Goal: Task Accomplishment & Management: Manage account settings

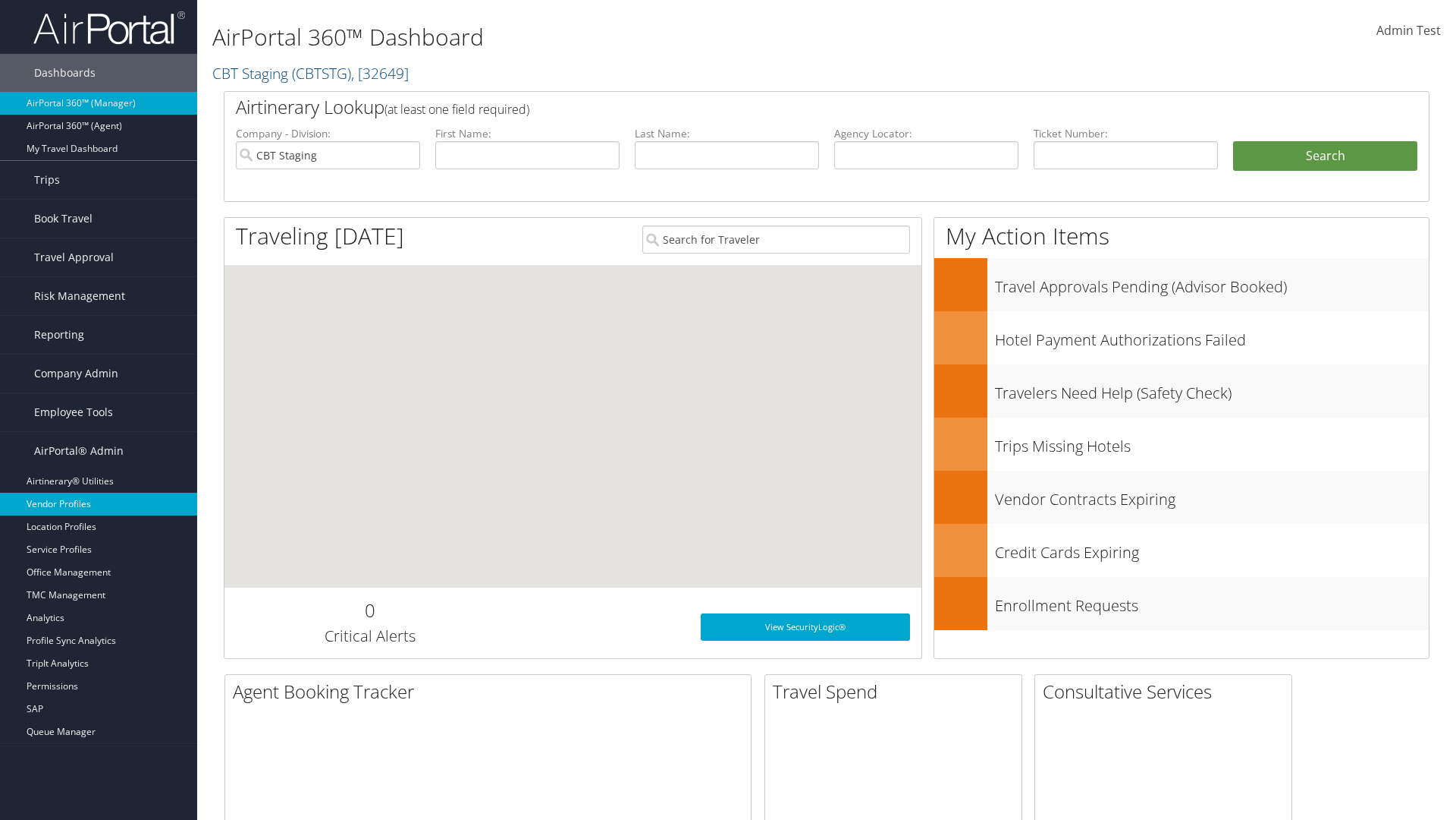
click at [99, 504] on link "Vendor Profiles" at bounding box center [98, 504] width 197 height 23
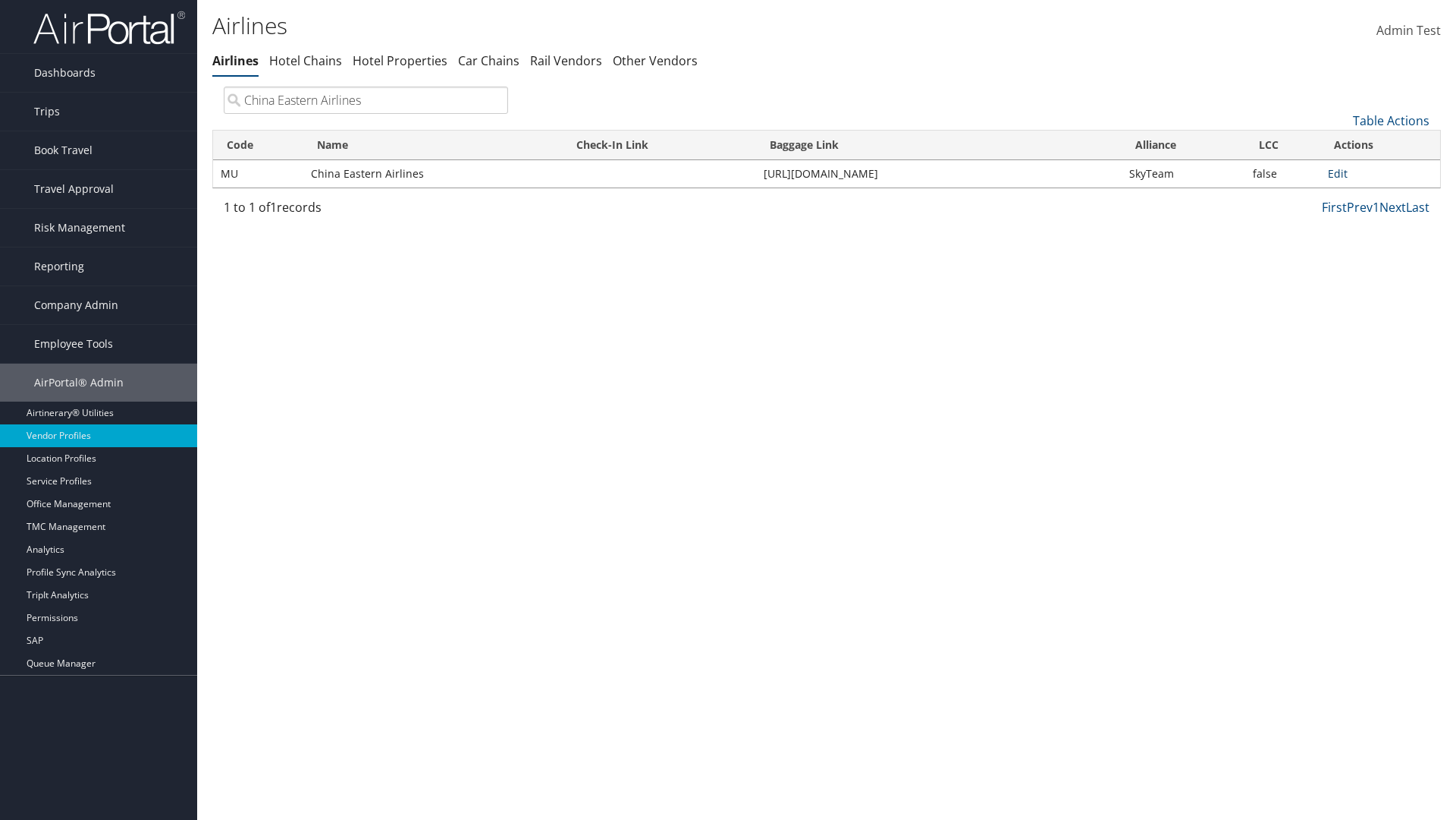
type input "China Eastern Airlines"
click at [1338, 173] on link "Edit" at bounding box center [1338, 173] width 20 height 14
select select "1"
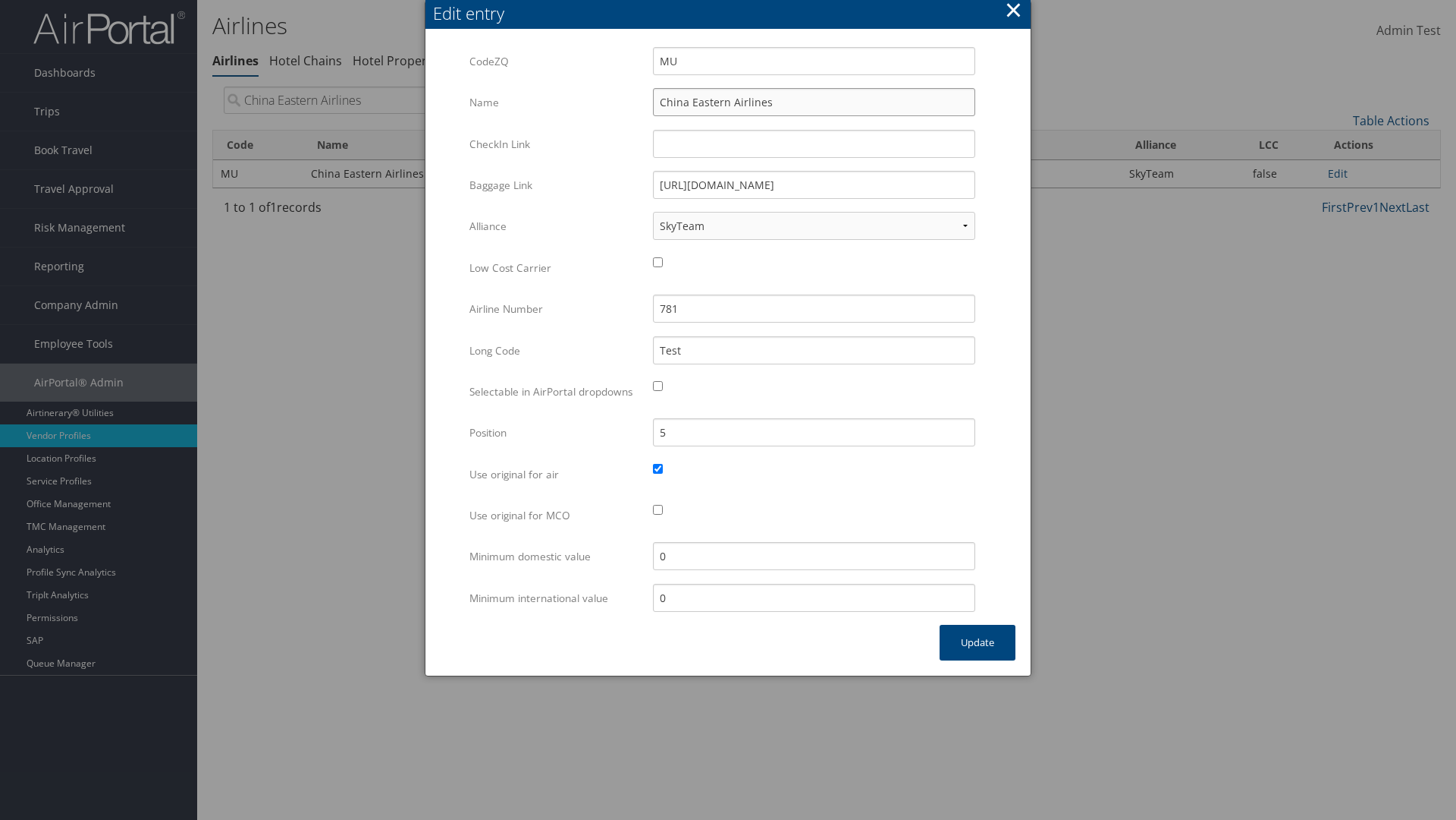
click at [814, 102] on input "China Eastern Airlines" at bounding box center [814, 102] width 322 height 28
type input "China Eastern Airlines"
click at [814, 350] on input "Test" at bounding box center [814, 350] width 322 height 28
type input "Test"
click at [978, 658] on button "Update" at bounding box center [977, 641] width 76 height 36
